Goal: Task Accomplishment & Management: Complete application form

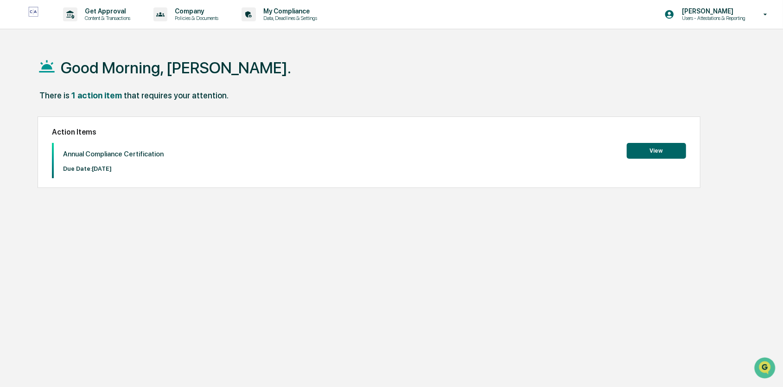
click at [653, 150] on button "View" at bounding box center [656, 151] width 59 height 16
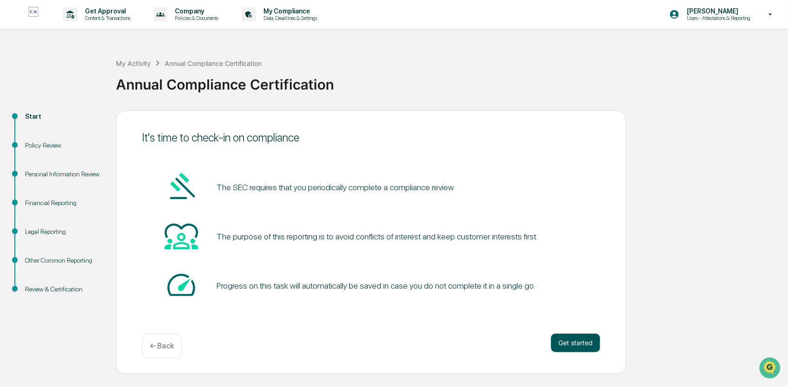
click at [569, 343] on button "Get started" at bounding box center [575, 342] width 49 height 19
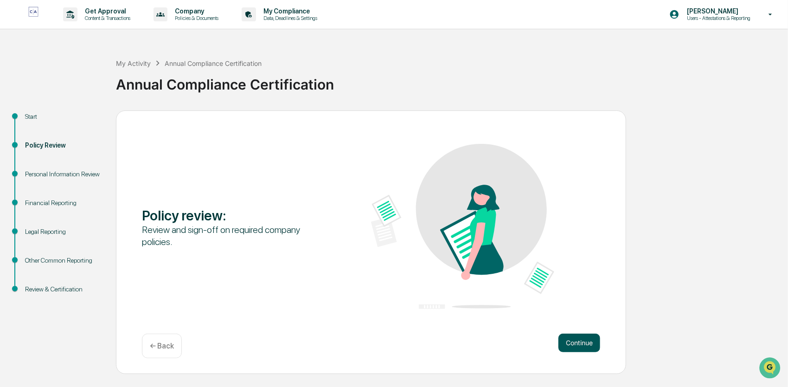
click at [583, 341] on button "Continue" at bounding box center [579, 342] width 42 height 19
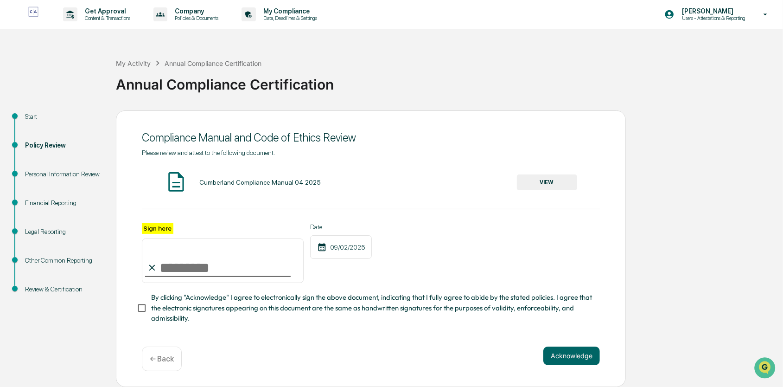
click at [548, 180] on button "VIEW" at bounding box center [547, 182] width 60 height 16
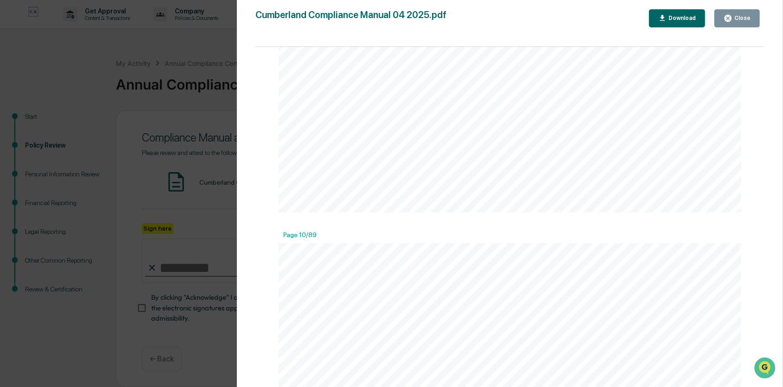
scroll to position [5519, 0]
click at [667, 21] on icon "button" at bounding box center [663, 18] width 9 height 9
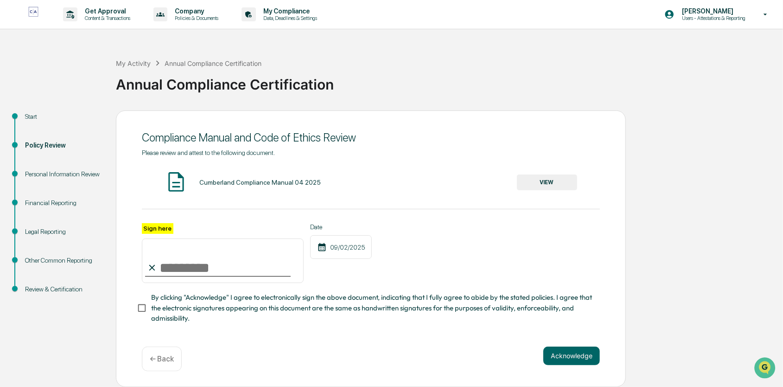
click at [161, 269] on input "Sign here" at bounding box center [223, 260] width 162 height 45
type input "**********"
click at [570, 359] on button "Acknowledge" at bounding box center [572, 355] width 57 height 19
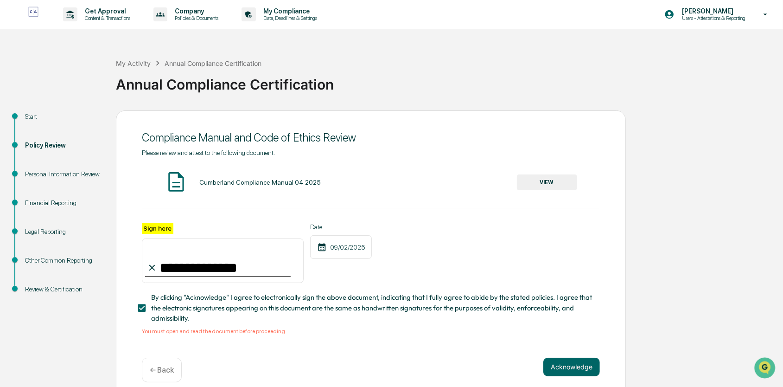
click at [555, 180] on button "VIEW" at bounding box center [547, 182] width 60 height 16
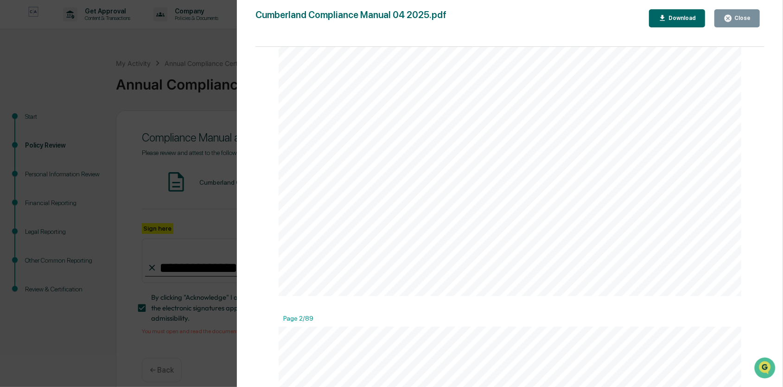
scroll to position [14, 0]
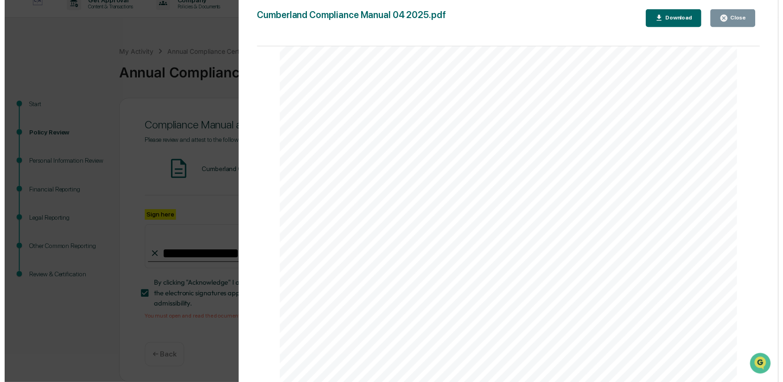
scroll to position [55644, 0]
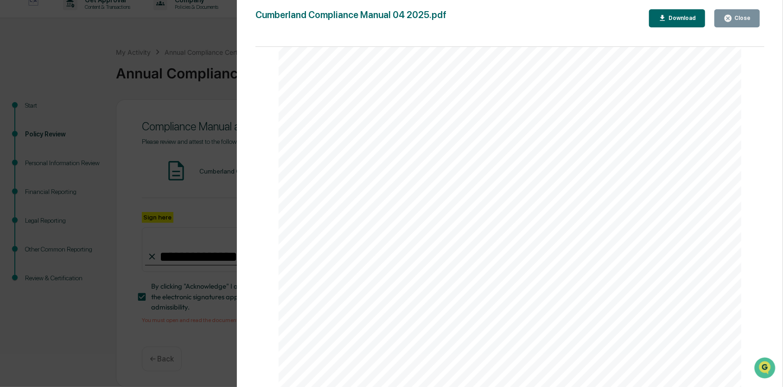
click at [755, 18] on button "Close" at bounding box center [737, 18] width 45 height 18
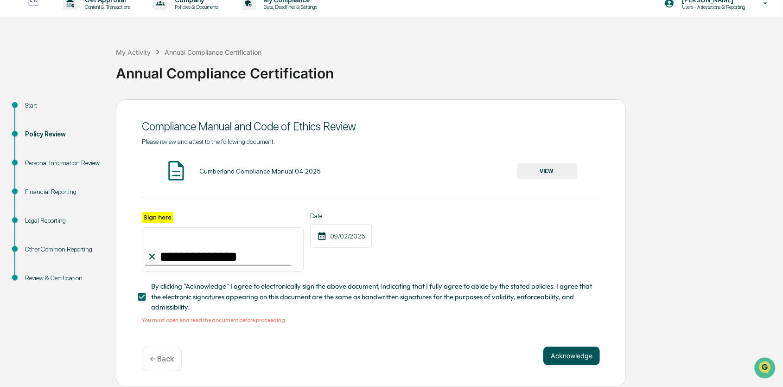
click at [561, 358] on button "Acknowledge" at bounding box center [572, 355] width 57 height 19
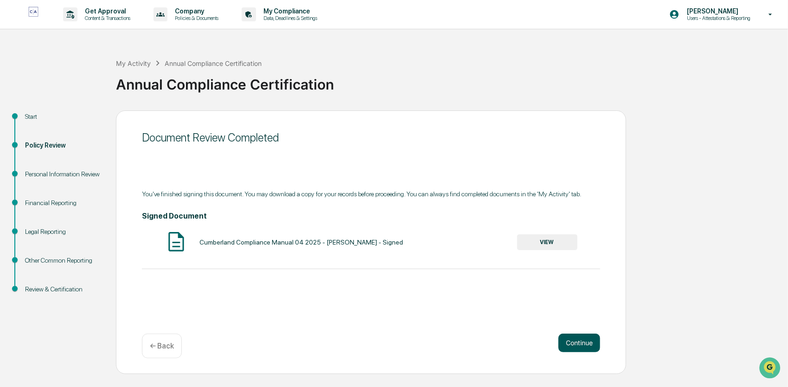
click at [587, 343] on button "Continue" at bounding box center [579, 342] width 42 height 19
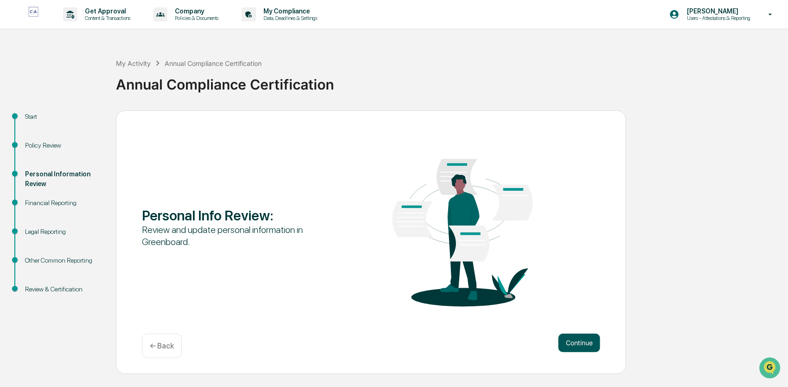
click at [573, 344] on button "Continue" at bounding box center [579, 342] width 42 height 19
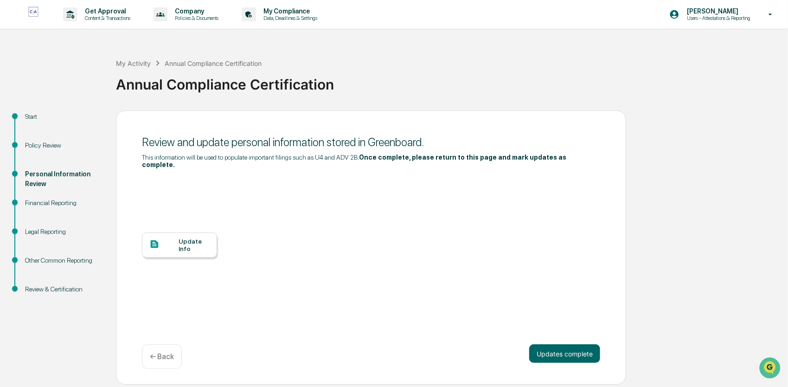
click at [173, 239] on div at bounding box center [163, 245] width 29 height 12
